Goal: Find specific page/section: Find specific page/section

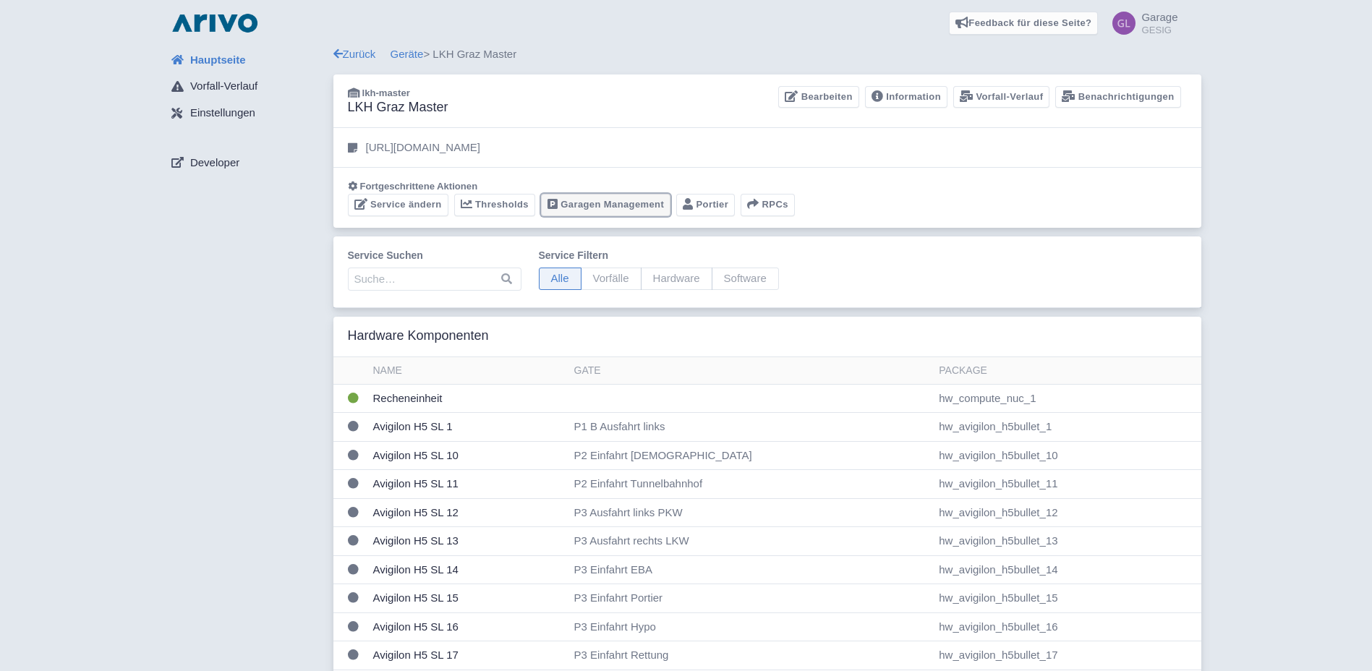
click at [602, 207] on link "Garagen Management" at bounding box center [605, 205] width 129 height 22
